Goal: Information Seeking & Learning: Find specific page/section

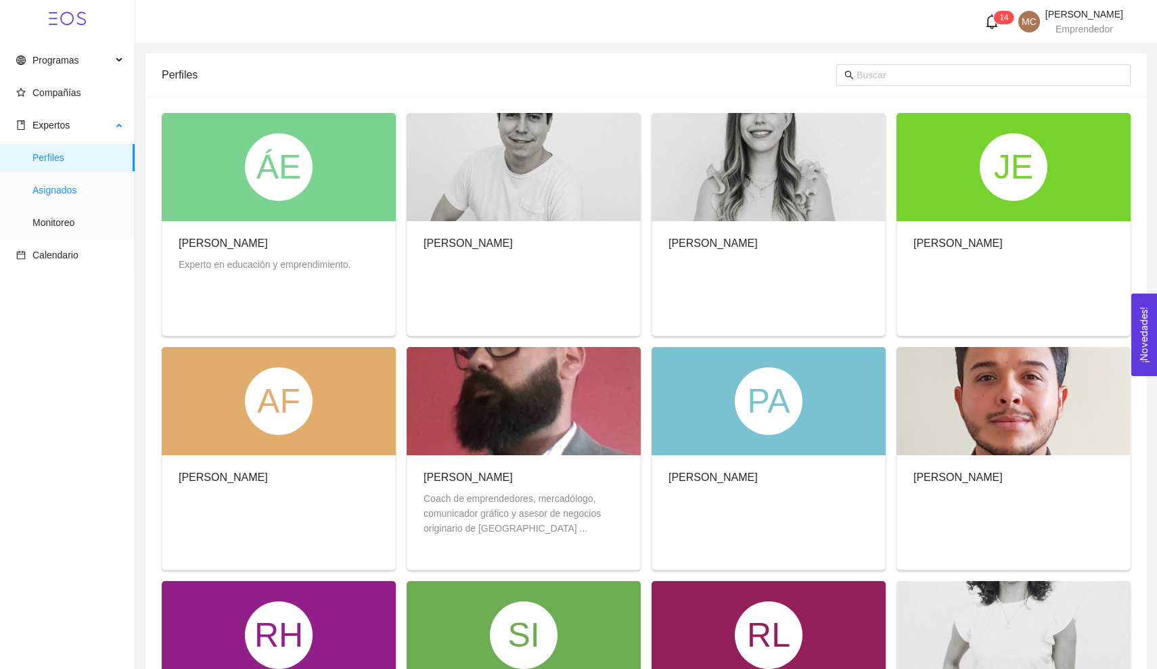
click at [80, 192] on span "Asignados" at bounding box center [77, 190] width 91 height 27
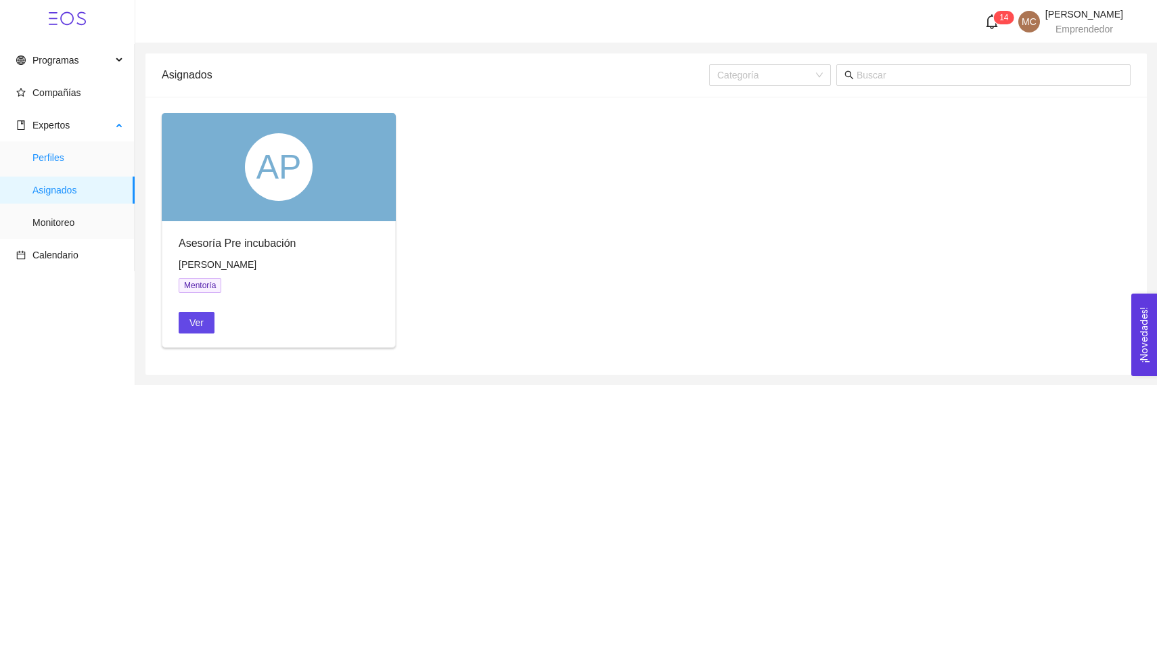
click at [91, 152] on span "Perfiles" at bounding box center [77, 157] width 91 height 27
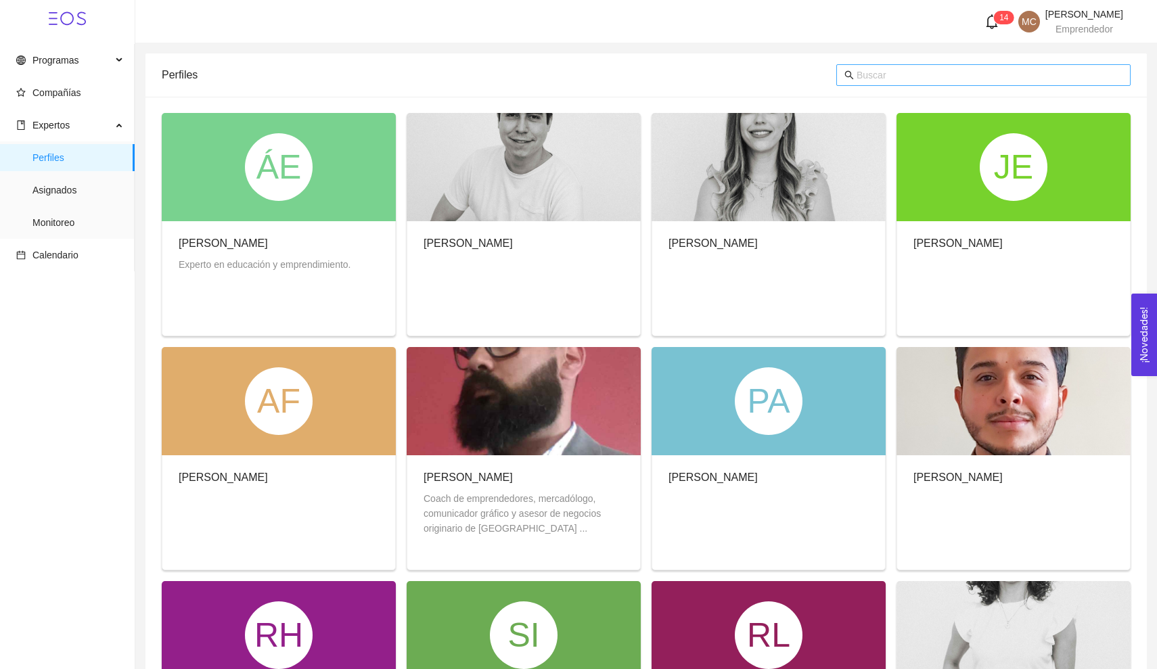
click at [943, 72] on input "text" at bounding box center [989, 75] width 266 height 15
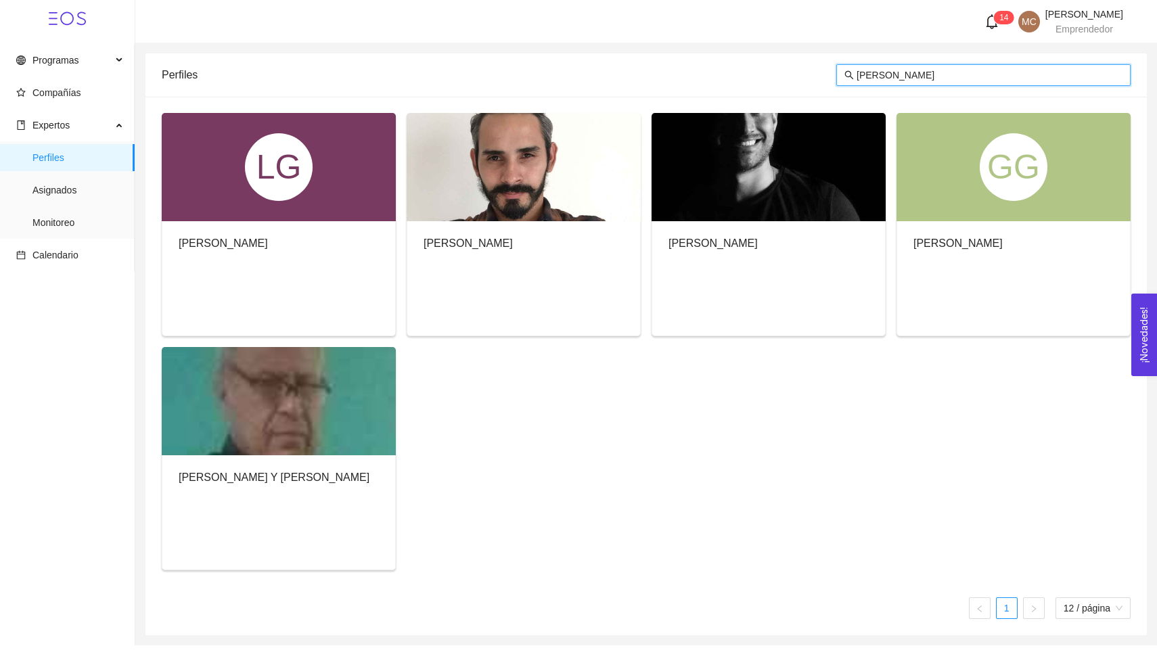
type input "[PERSON_NAME]"
click at [261, 435] on div at bounding box center [279, 401] width 234 height 108
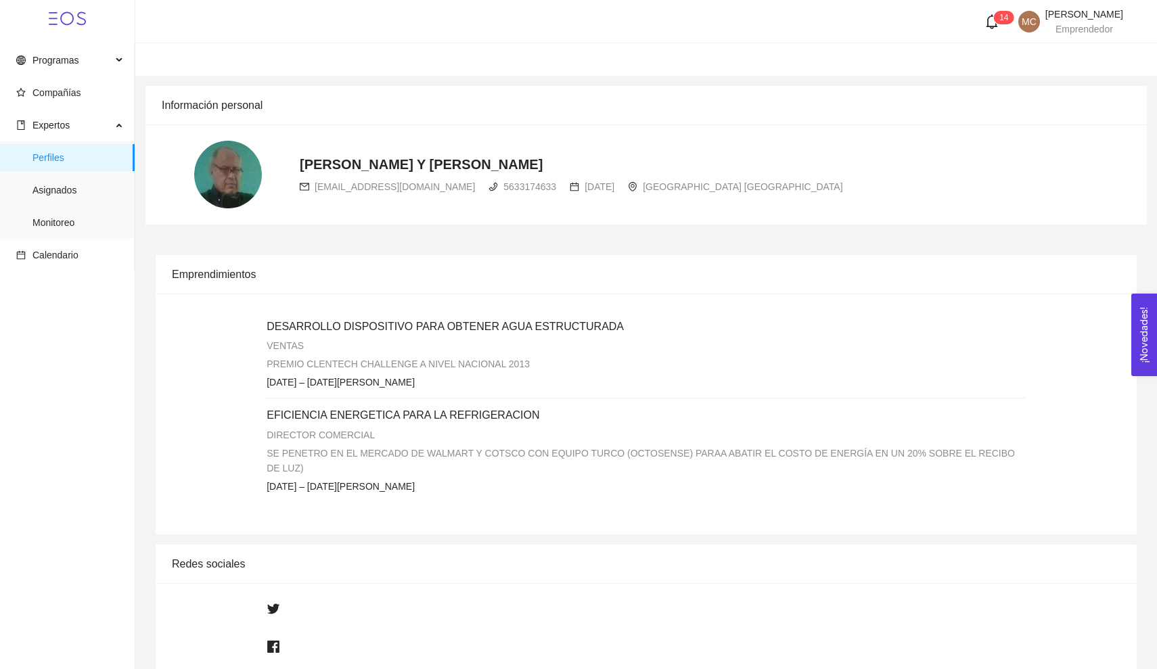
click at [232, 181] on img at bounding box center [228, 175] width 68 height 68
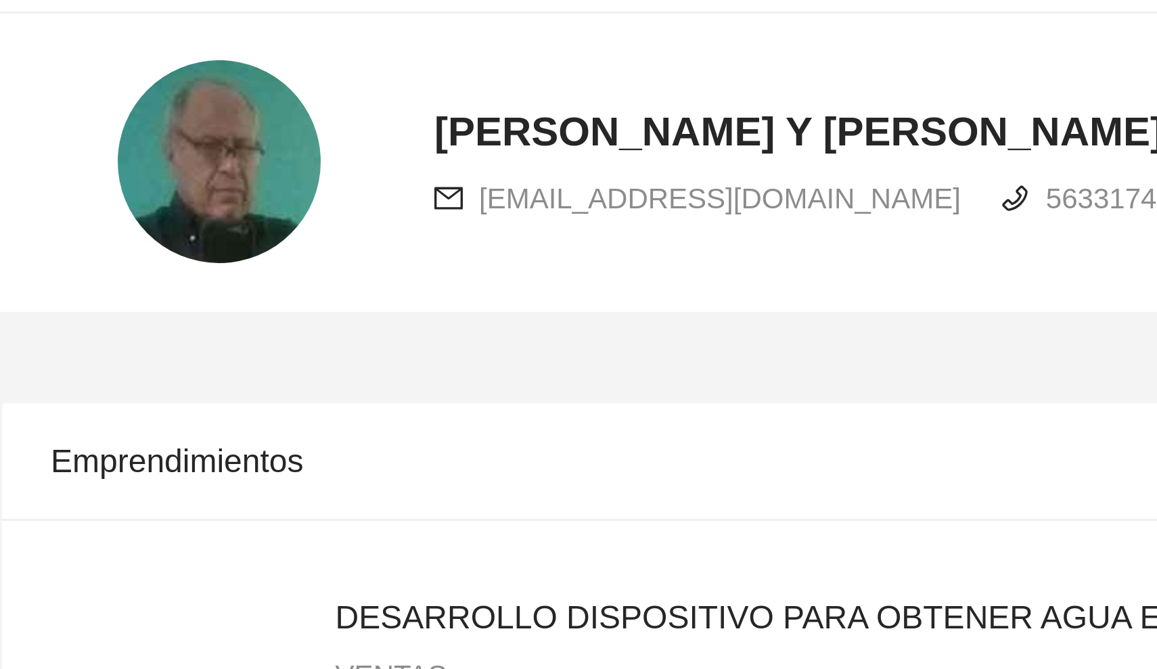
click at [194, 141] on img at bounding box center [228, 175] width 68 height 68
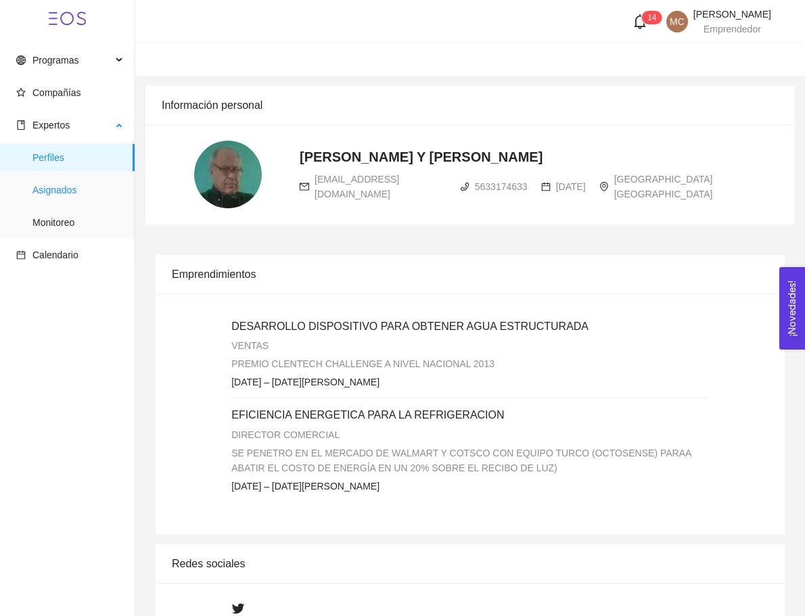
click at [61, 183] on span "Asignados" at bounding box center [77, 190] width 91 height 27
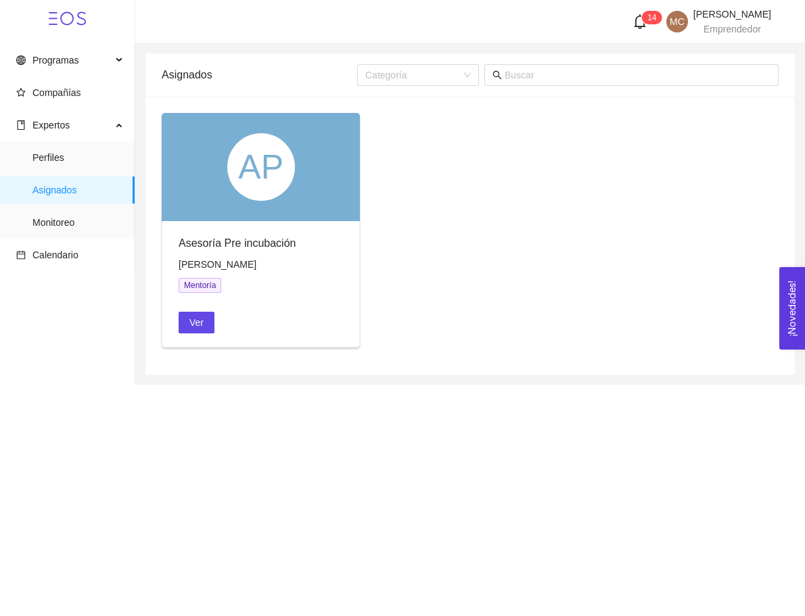
click at [243, 241] on div "Asesoría Pre incubación" at bounding box center [261, 243] width 164 height 17
click at [223, 214] on div "AP" at bounding box center [261, 167] width 198 height 108
click at [197, 321] on span "Ver" at bounding box center [196, 322] width 14 height 15
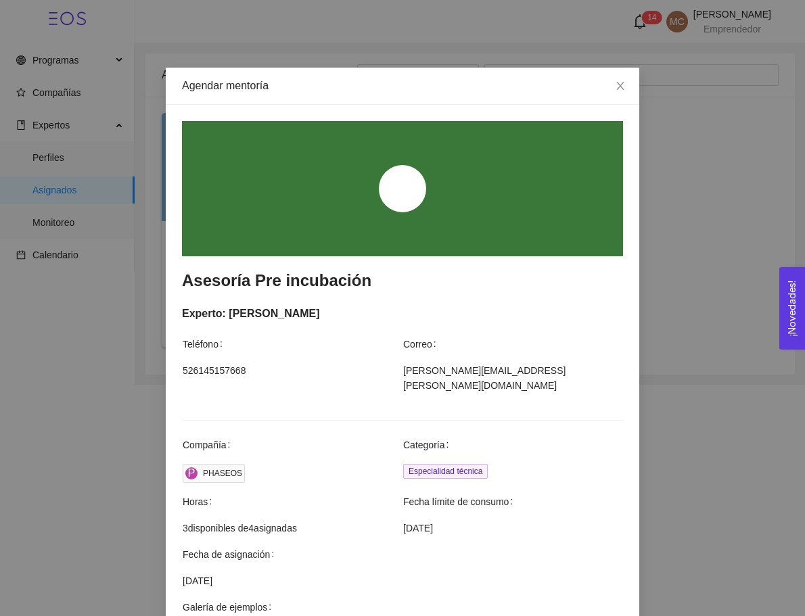
scroll to position [-1, 0]
click at [360, 197] on div at bounding box center [402, 188] width 441 height 135
click at [618, 90] on icon "close" at bounding box center [620, 85] width 11 height 11
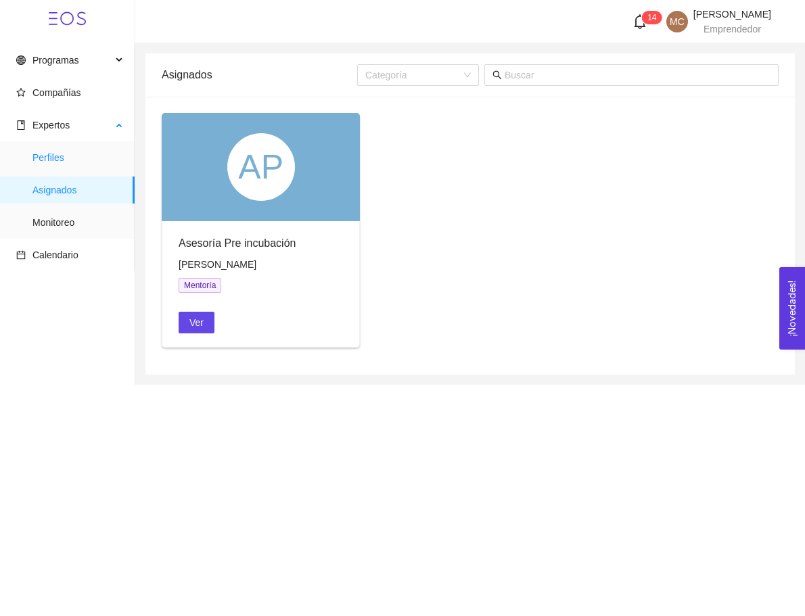
click at [60, 158] on span "Perfiles" at bounding box center [77, 157] width 91 height 27
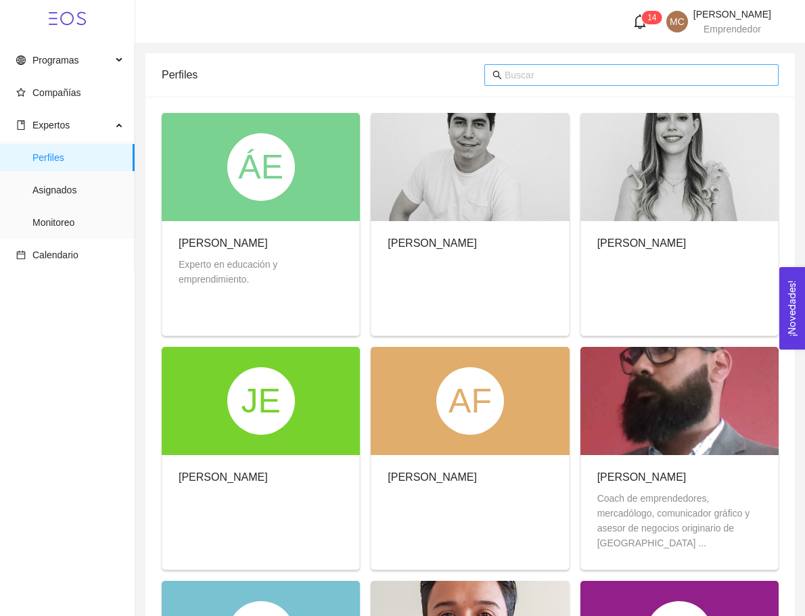
click at [608, 77] on input "text" at bounding box center [638, 75] width 266 height 15
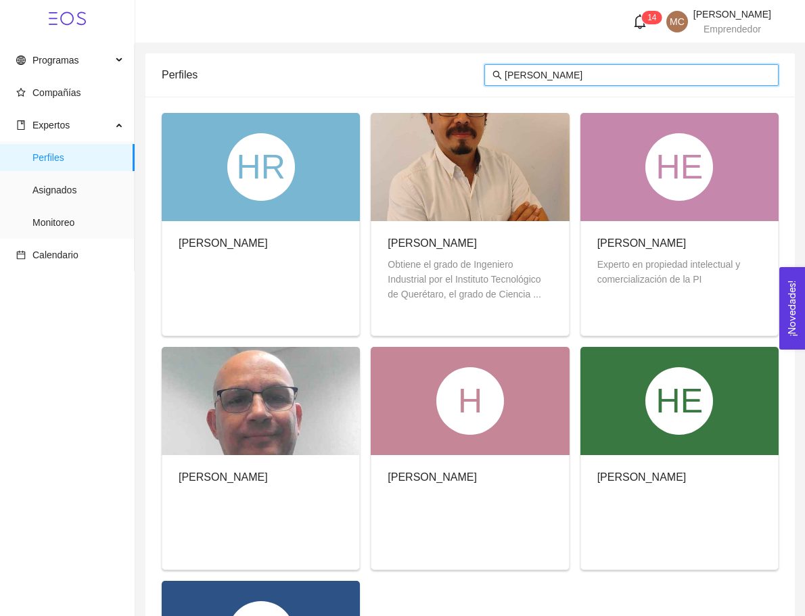
type input "[PERSON_NAME]"
click at [463, 260] on div "Obtiene el grado de Ingeniero Industrial por el Instituto Tecnológico de Querét…" at bounding box center [470, 279] width 164 height 45
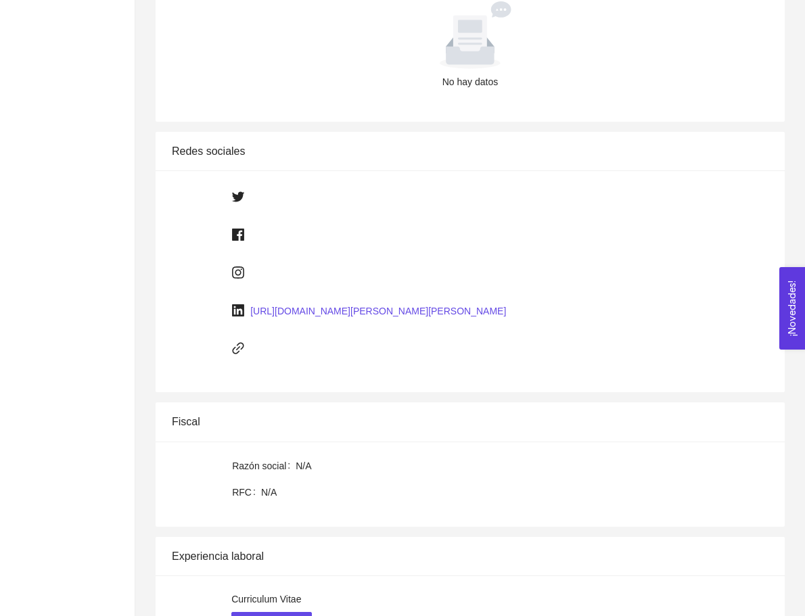
scroll to position [335, 0]
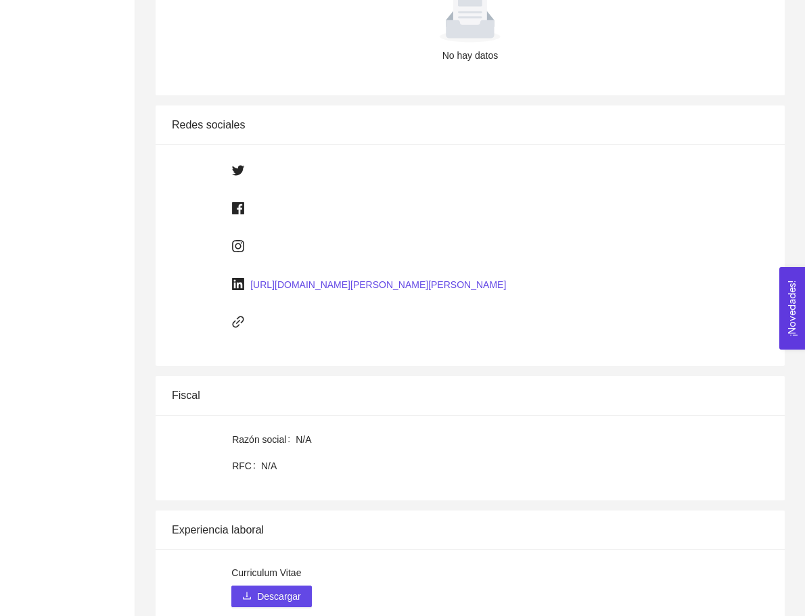
click at [413, 285] on link "[URL][DOMAIN_NAME][PERSON_NAME][PERSON_NAME]" at bounding box center [378, 284] width 256 height 11
